Goal: Task Accomplishment & Management: Manage account settings

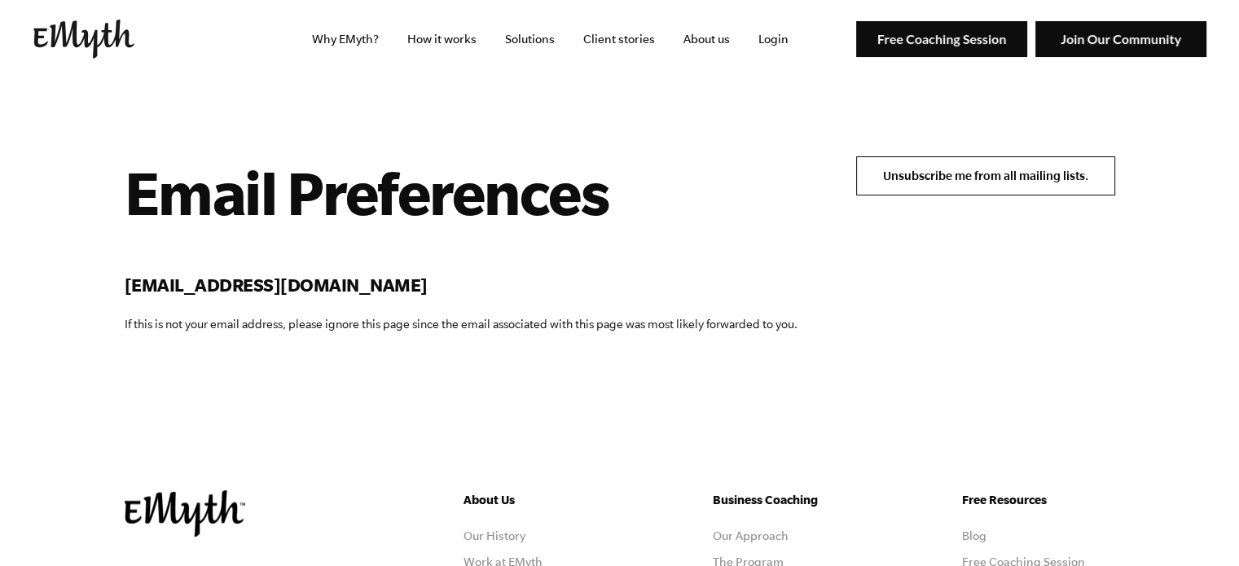
click at [890, 169] on input "Unsubscribe me from all mailing lists." at bounding box center [985, 175] width 259 height 39
click at [935, 179] on input "Unsubscribe me from all mailing lists." at bounding box center [985, 175] width 259 height 39
